Goal: Task Accomplishment & Management: Manage account settings

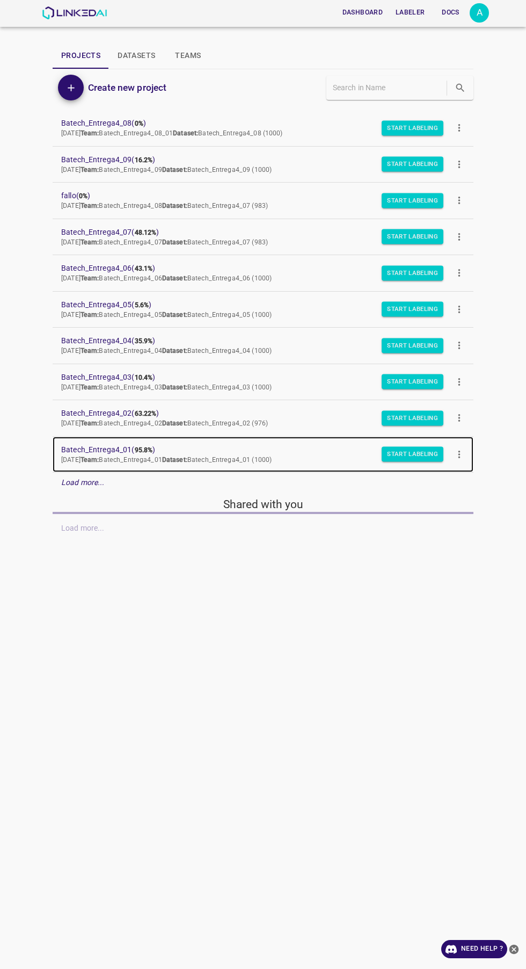
click at [99, 456] on b "Team:" at bounding box center [90, 460] width 19 height 8
click at [141, 450] on b "95.8%" at bounding box center [144, 450] width 18 height 8
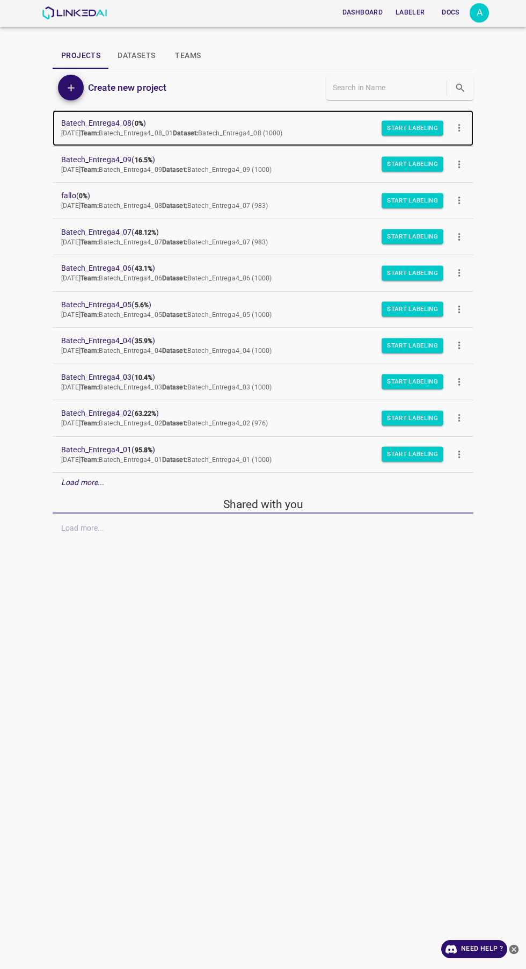
click at [105, 128] on span "Batech_Entrega4_08 ( 0% )" at bounding box center [254, 123] width 387 height 11
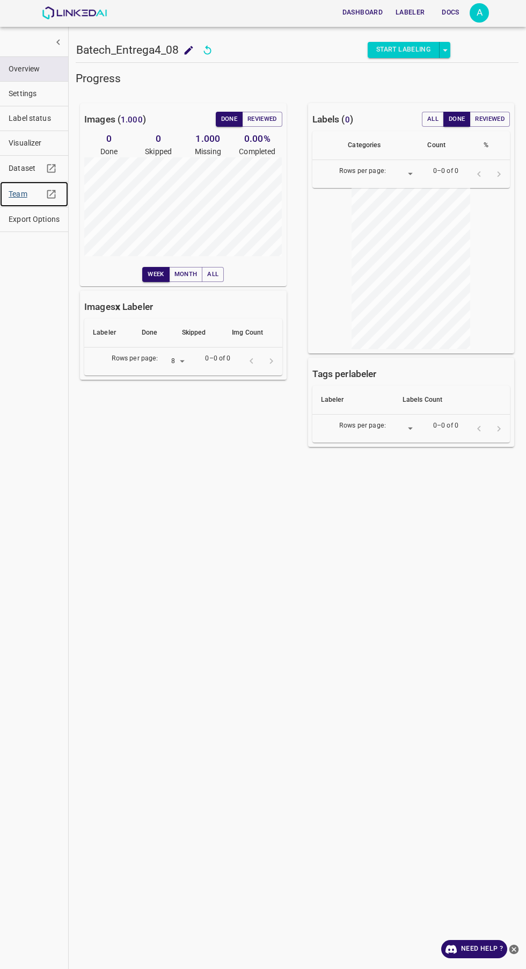
click at [9, 191] on span "Team" at bounding box center [26, 194] width 34 height 11
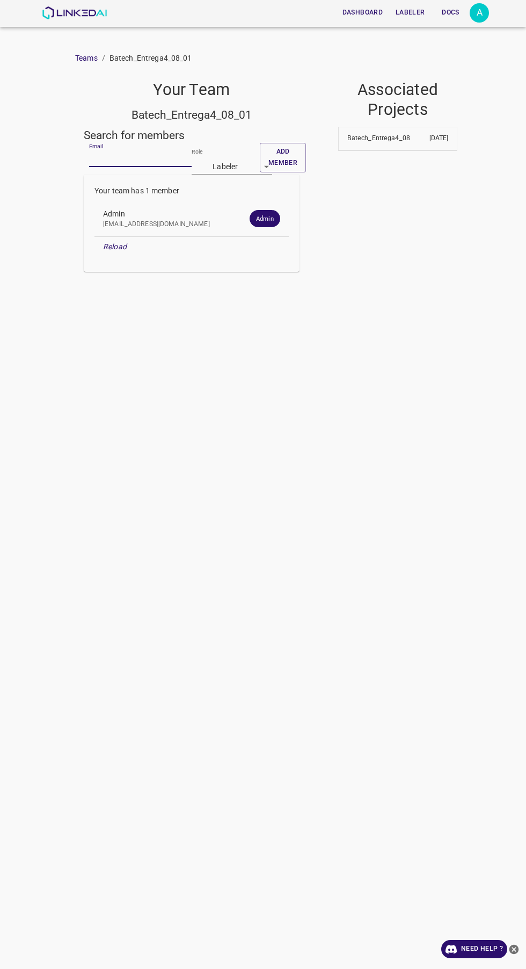
paste input "[EMAIL_ADDRESS][DOMAIN_NAME]"
type input "[EMAIL_ADDRESS][DOMAIN_NAME]"
click at [293, 158] on button "Add member" at bounding box center [283, 158] width 46 height 30
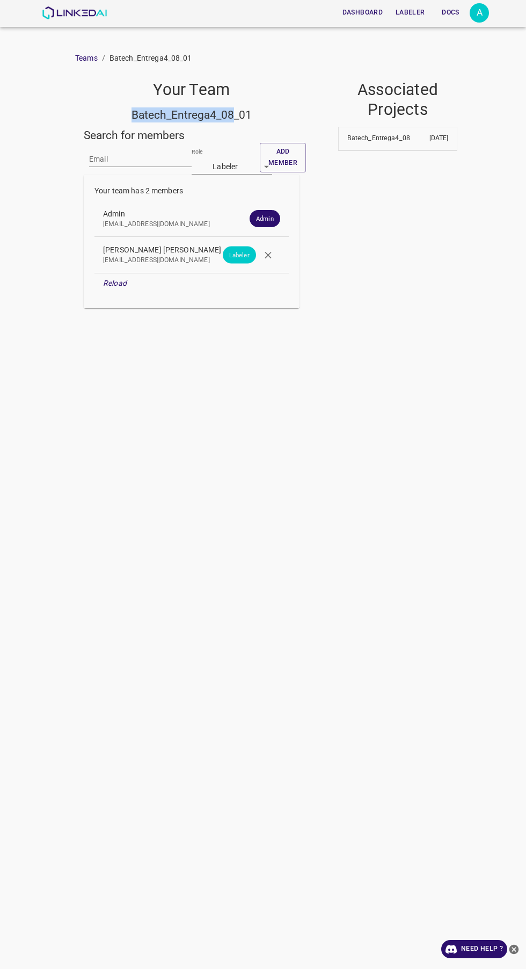
copy h5 "Batech_Entrega4_08"
